Goal: Go to known website: Access a specific website the user already knows

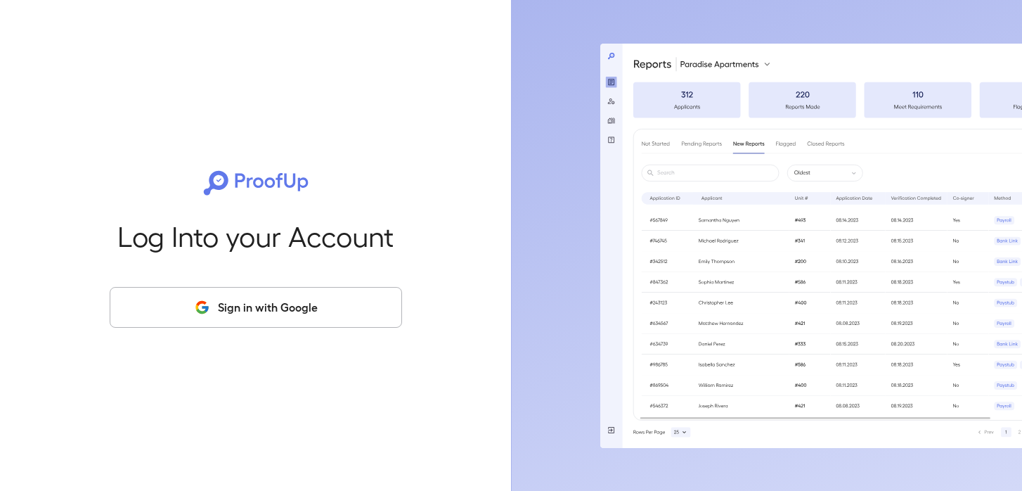
click at [331, 307] on button "Sign in with Google" at bounding box center [256, 307] width 293 height 41
